Goal: Find specific page/section: Find specific page/section

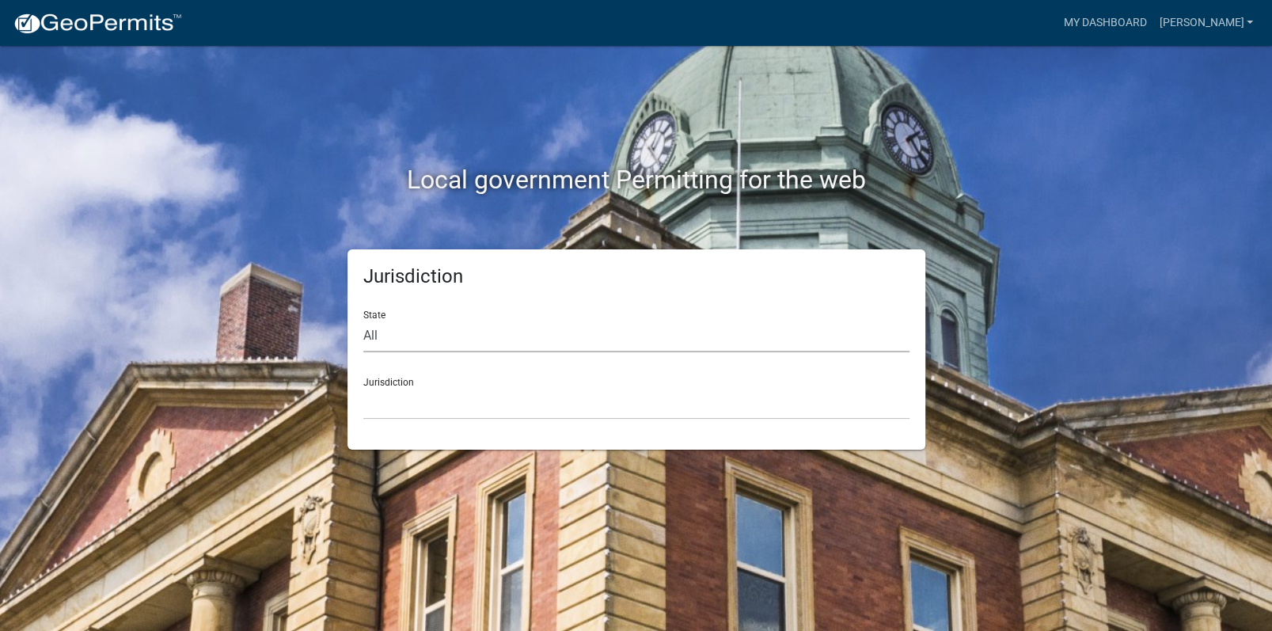
click at [400, 335] on select "All [US_STATE] [US_STATE] [US_STATE] [US_STATE] [US_STATE] [US_STATE] [US_STATE…" at bounding box center [636, 336] width 546 height 32
select select "[US_STATE]"
click at [363, 320] on select "All [US_STATE] [US_STATE] [US_STATE] [US_STATE] [US_STATE] [US_STATE] [US_STATE…" at bounding box center [636, 336] width 546 height 32
click at [396, 392] on select "[GEOGRAPHIC_DATA], [US_STATE][PERSON_NAME][GEOGRAPHIC_DATA], [US_STATE][PERSON_…" at bounding box center [636, 403] width 546 height 32
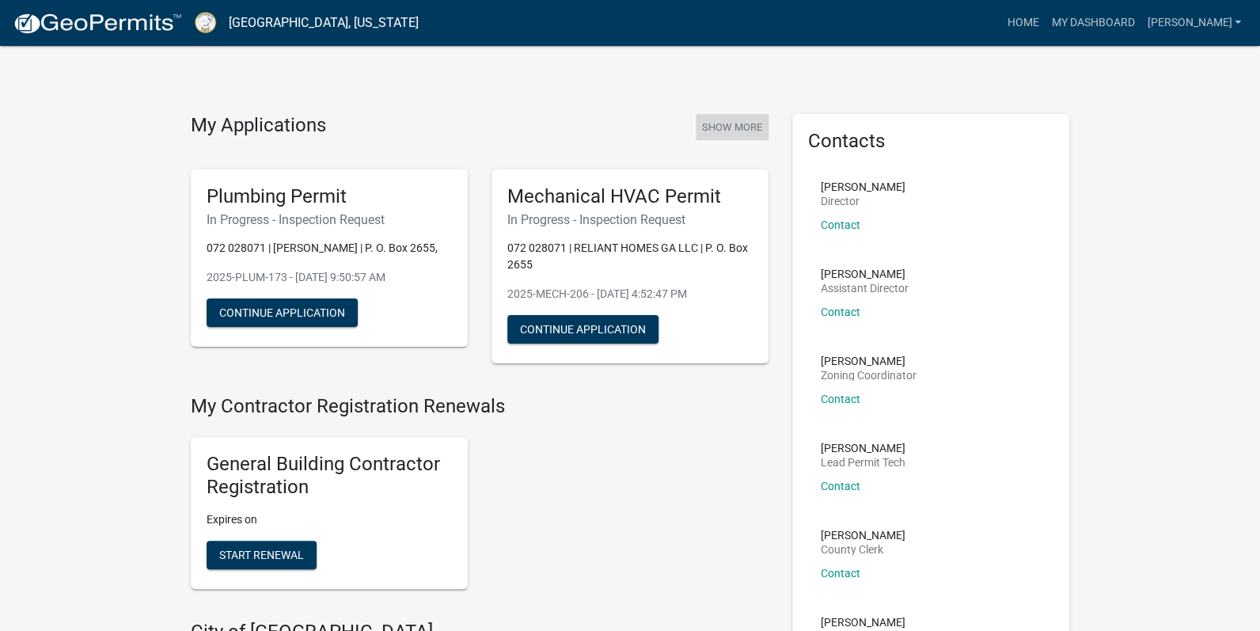
click at [736, 122] on button "Show More" at bounding box center [732, 127] width 73 height 26
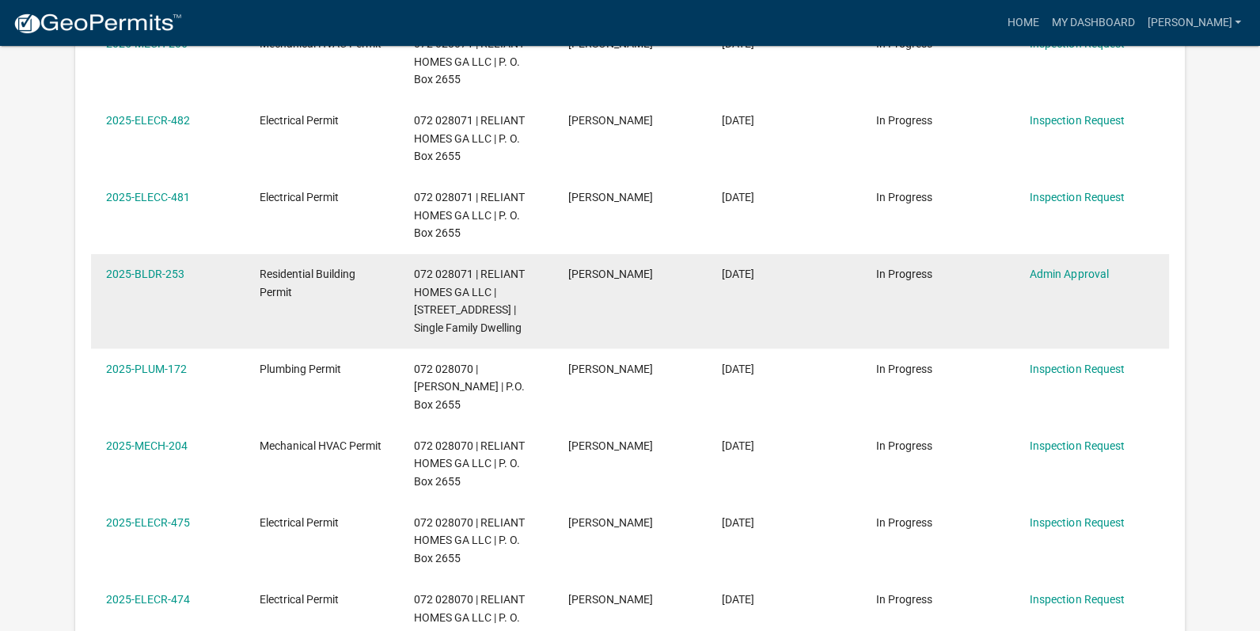
scroll to position [684, 0]
